Goal: Obtain resource: Download file/media

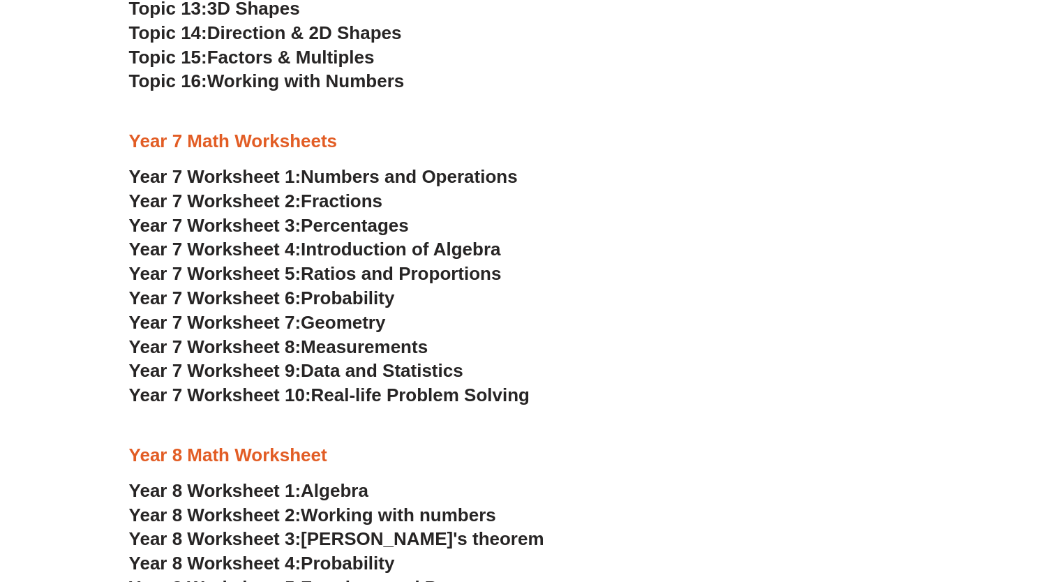
scroll to position [3353, 0]
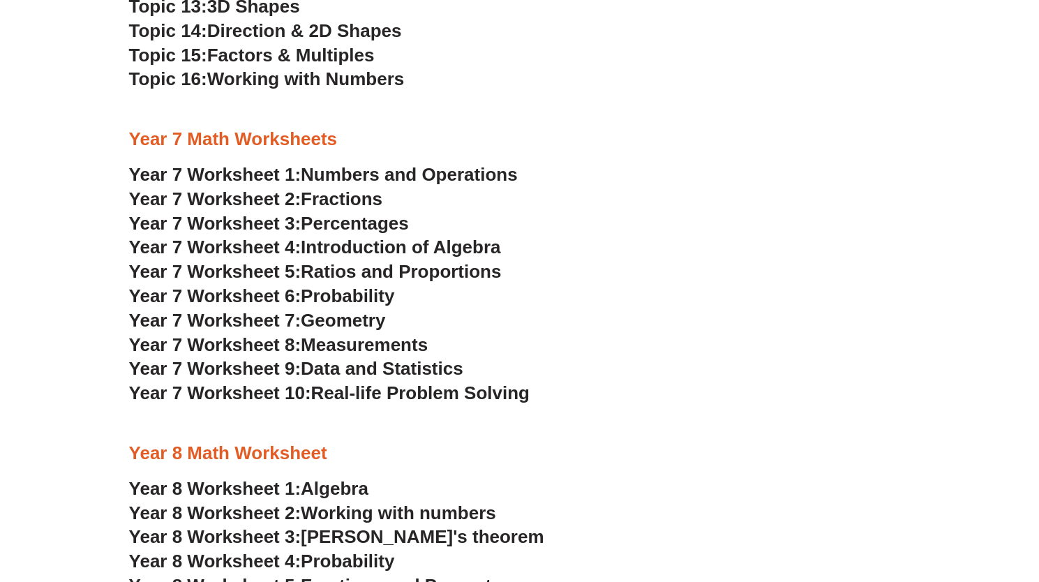
click at [343, 190] on span "Fractions" at bounding box center [342, 198] width 82 height 21
click at [368, 363] on span "Data and Statistics" at bounding box center [382, 368] width 163 height 21
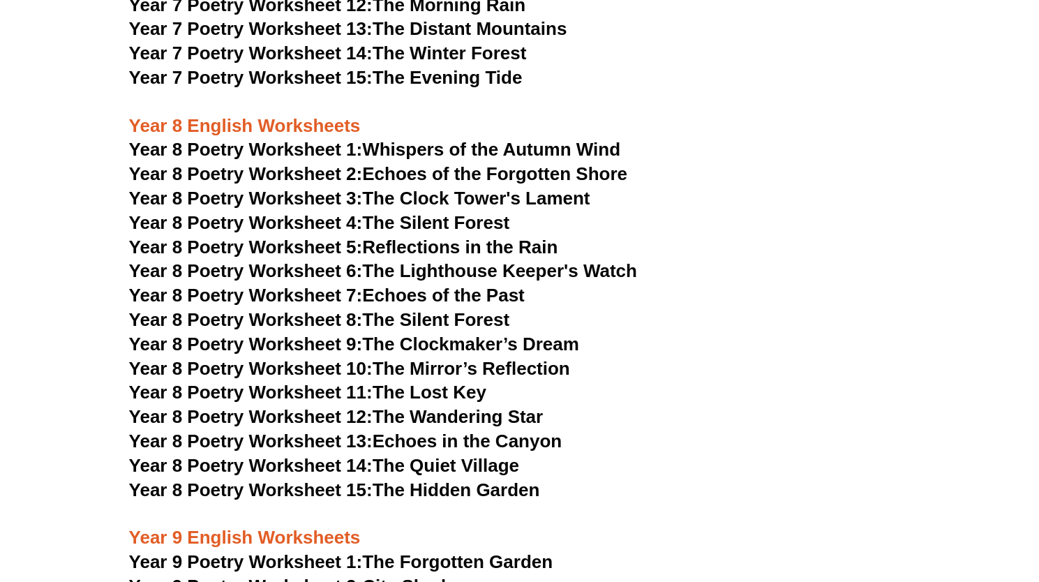
scroll to position [8404, 0]
click at [325, 140] on span "Year 8 Poetry Worksheet 1:" at bounding box center [246, 150] width 234 height 21
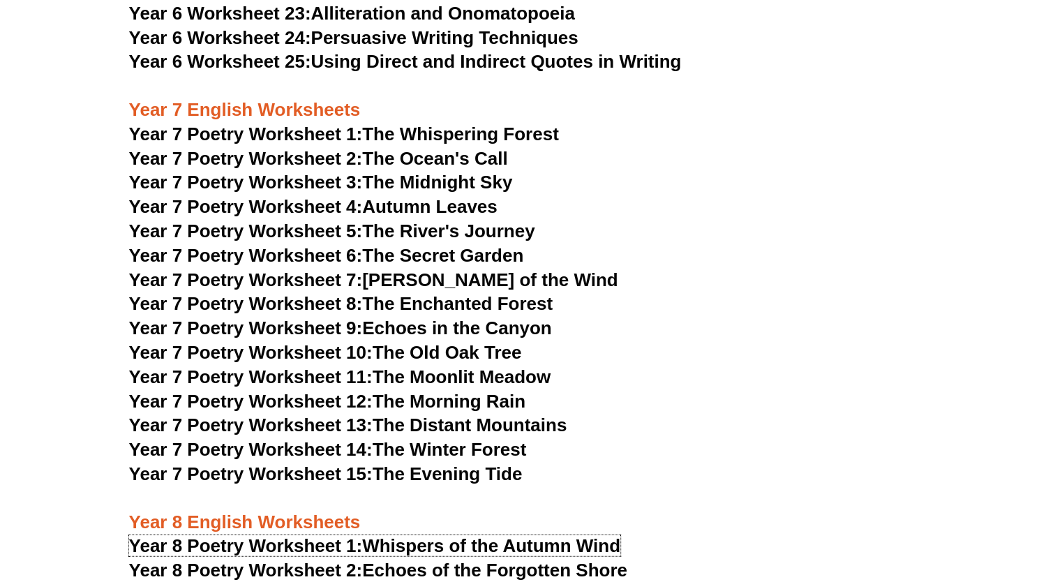
scroll to position [8009, 0]
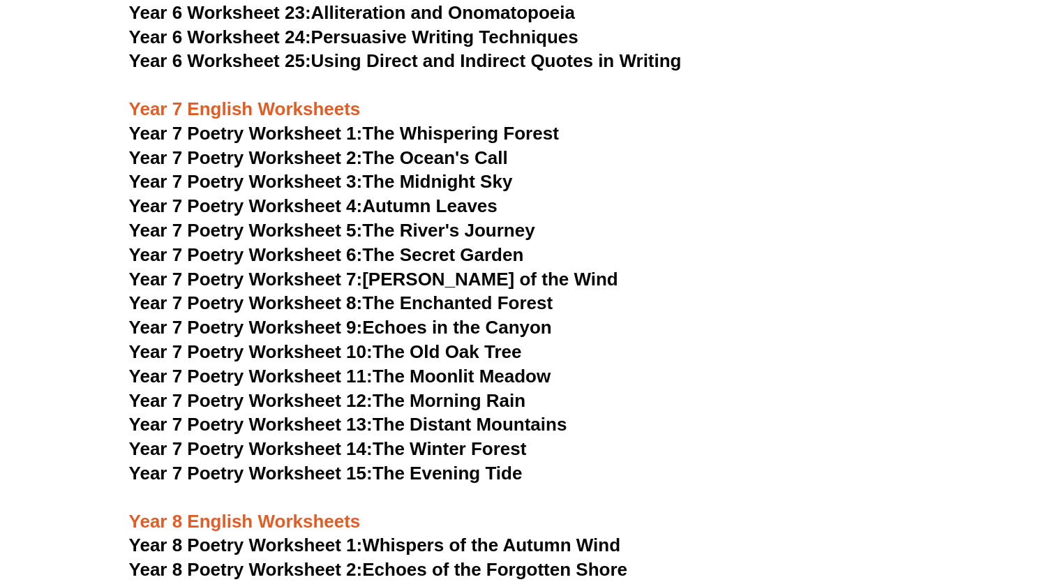
click at [518, 123] on link "Year 7 Poetry Worksheet 1: The Whispering Forest" at bounding box center [344, 133] width 430 height 21
click at [375, 147] on link "Year 7 Poetry Worksheet 2: The Ocean's Call" at bounding box center [318, 157] width 379 height 21
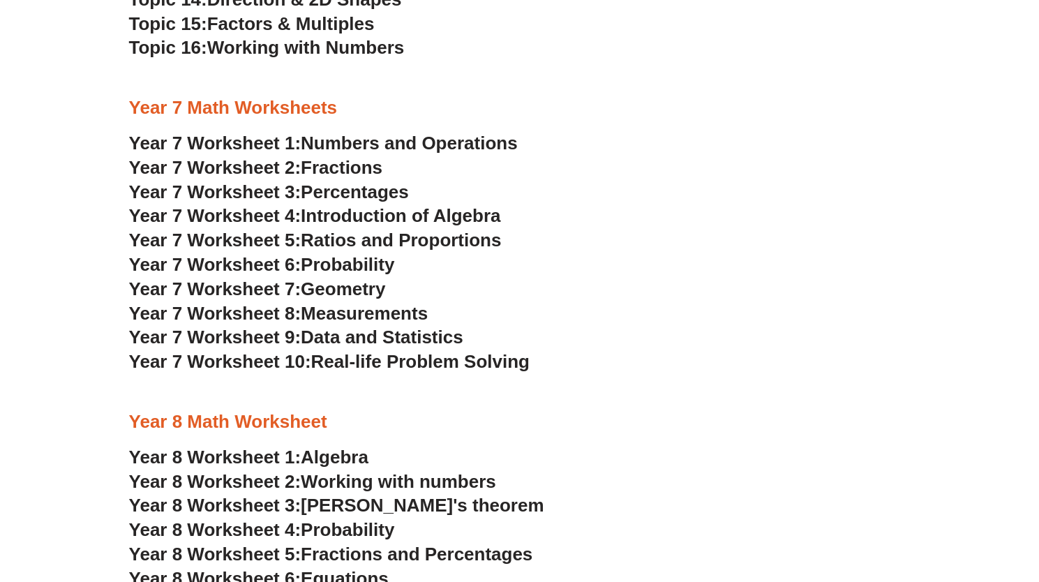
scroll to position [3385, 0]
click at [363, 188] on span "Percentages" at bounding box center [355, 191] width 108 height 21
